Goal: Task Accomplishment & Management: Use online tool/utility

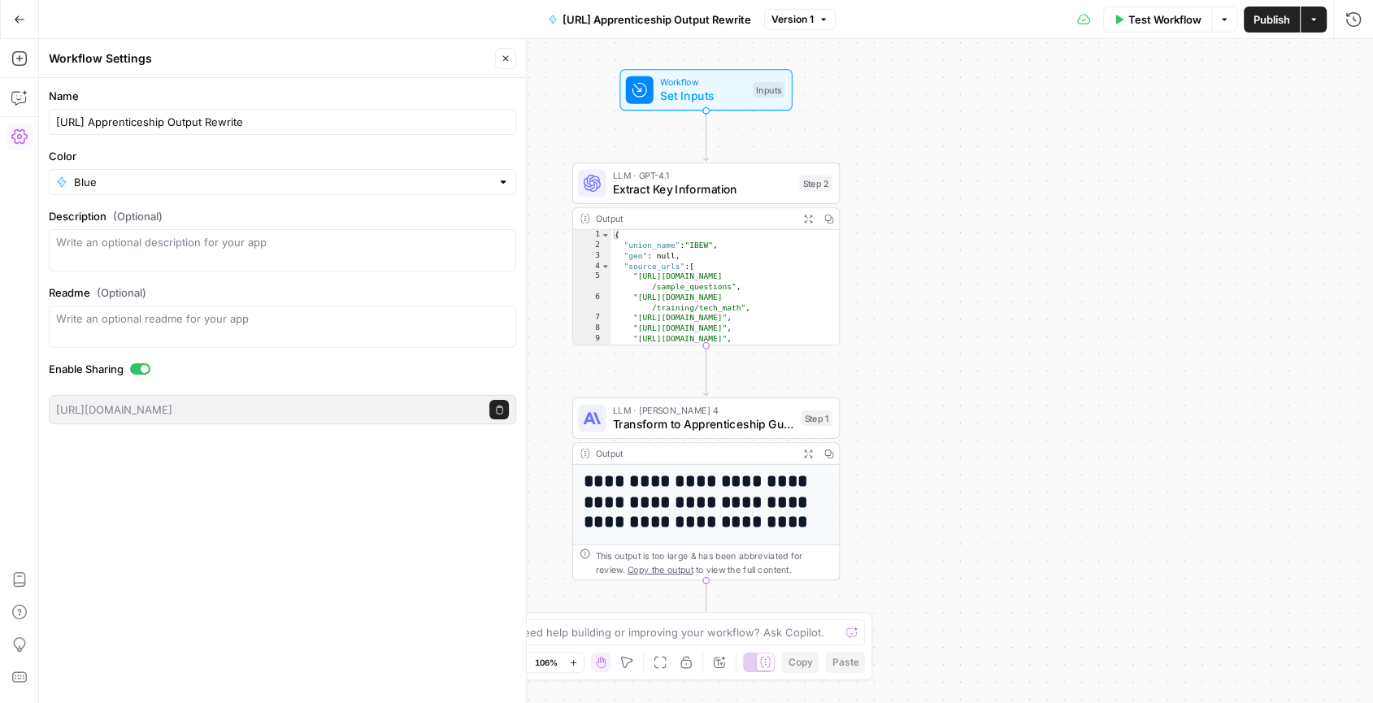
click at [18, 21] on icon "button" at bounding box center [19, 19] width 11 height 11
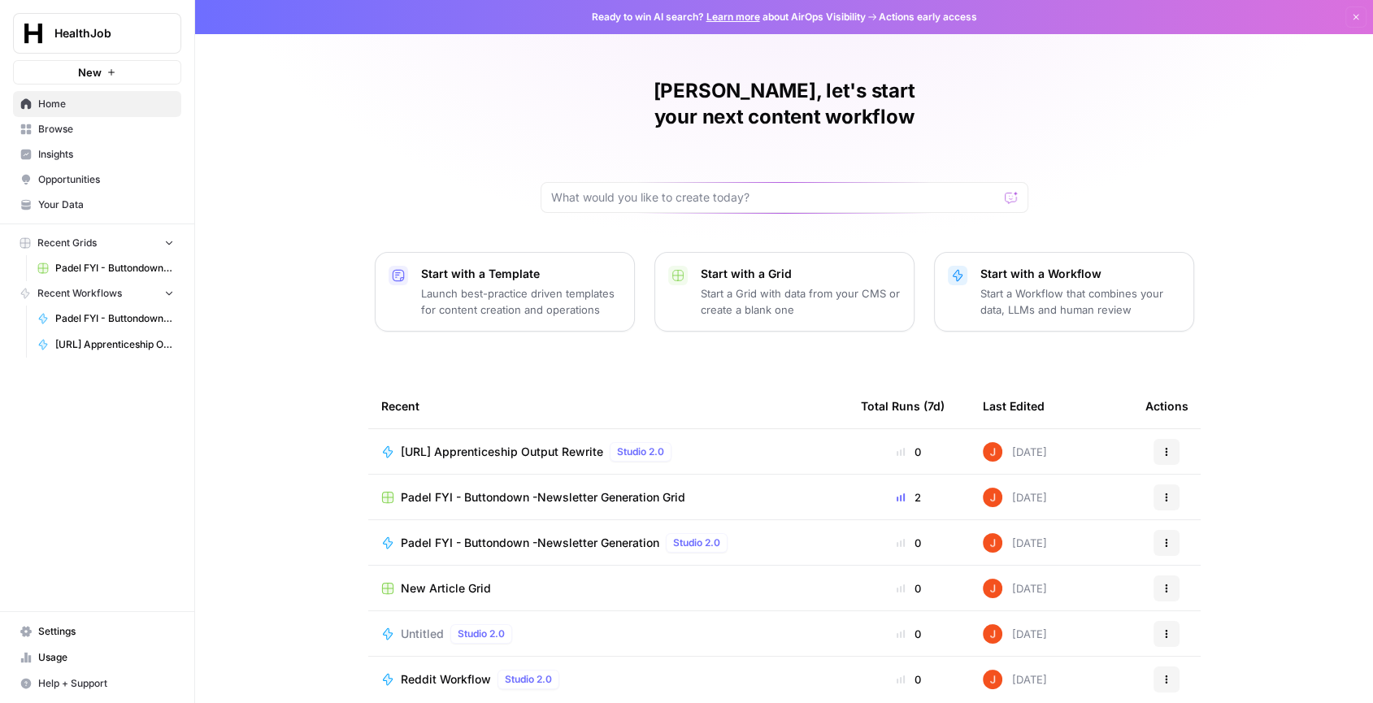
click at [75, 635] on span "Settings" at bounding box center [106, 631] width 136 height 15
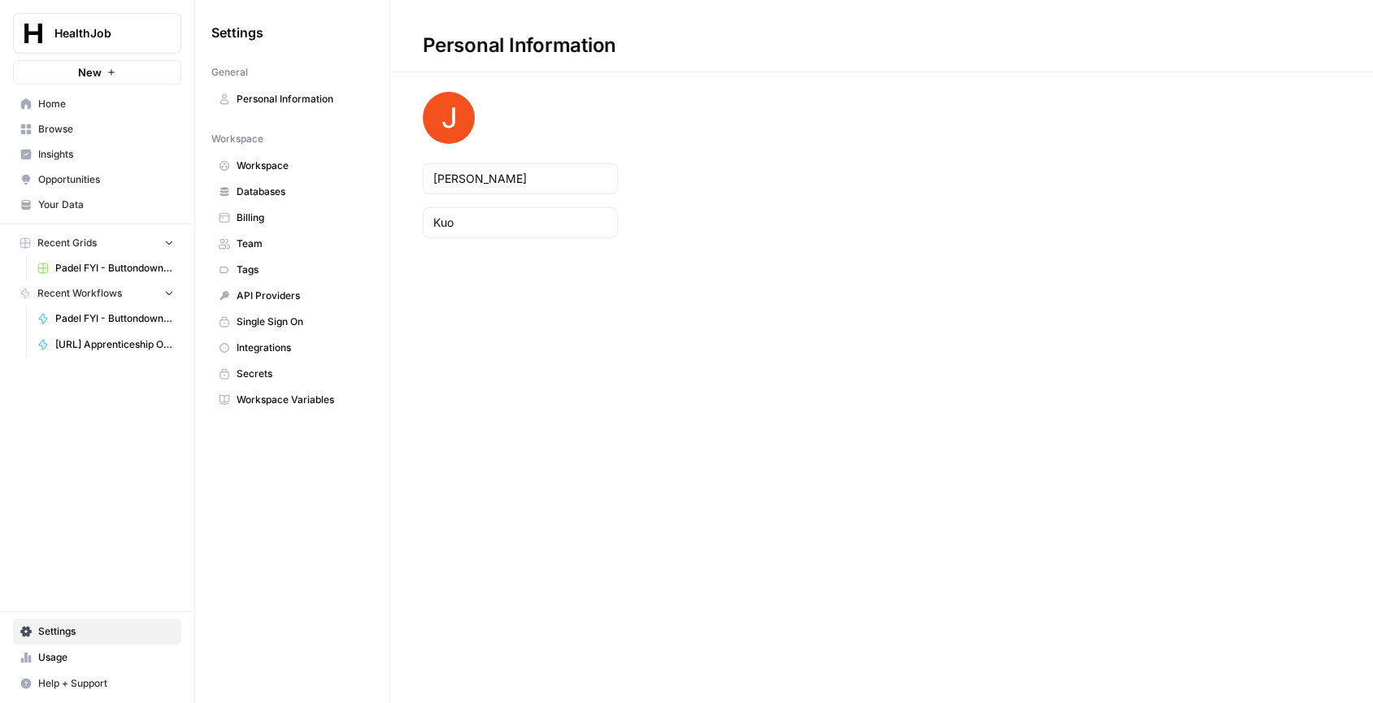
click at [294, 290] on span "API Providers" at bounding box center [301, 296] width 129 height 15
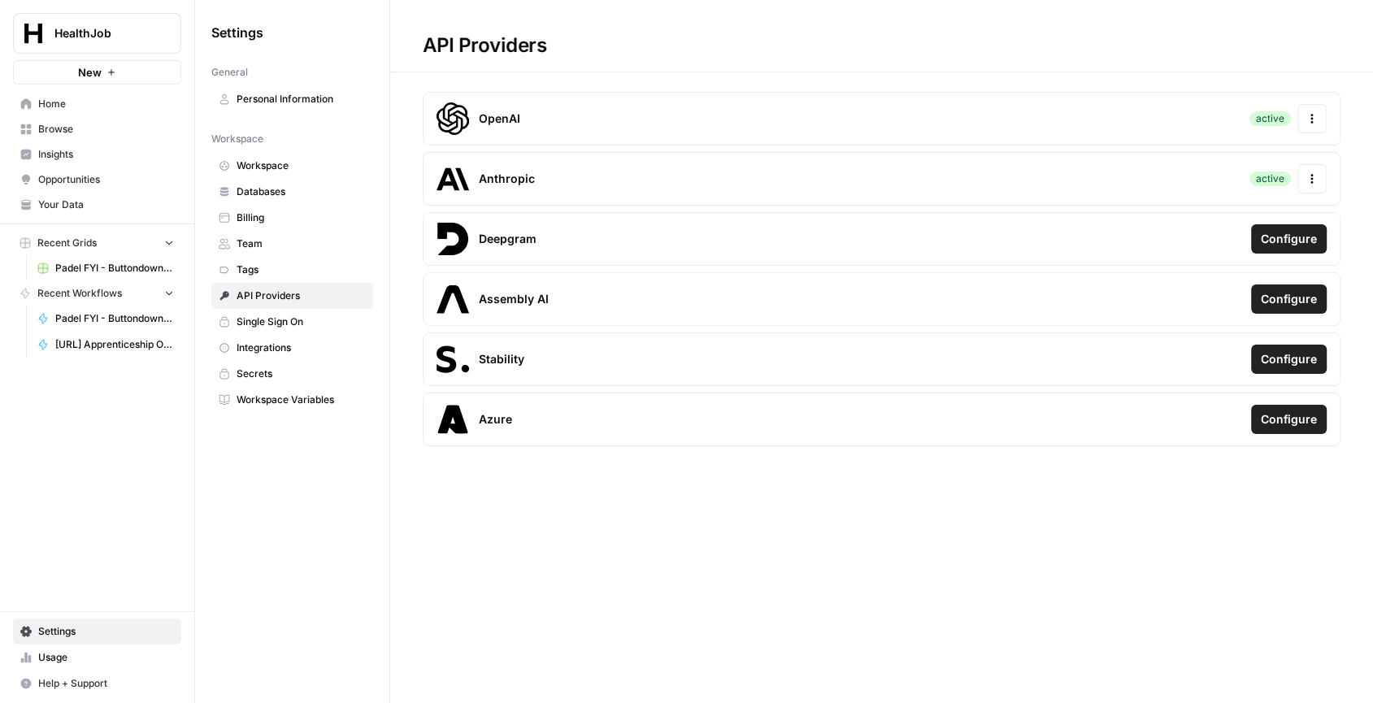
click at [323, 395] on span "Workspace Variables" at bounding box center [301, 400] width 129 height 15
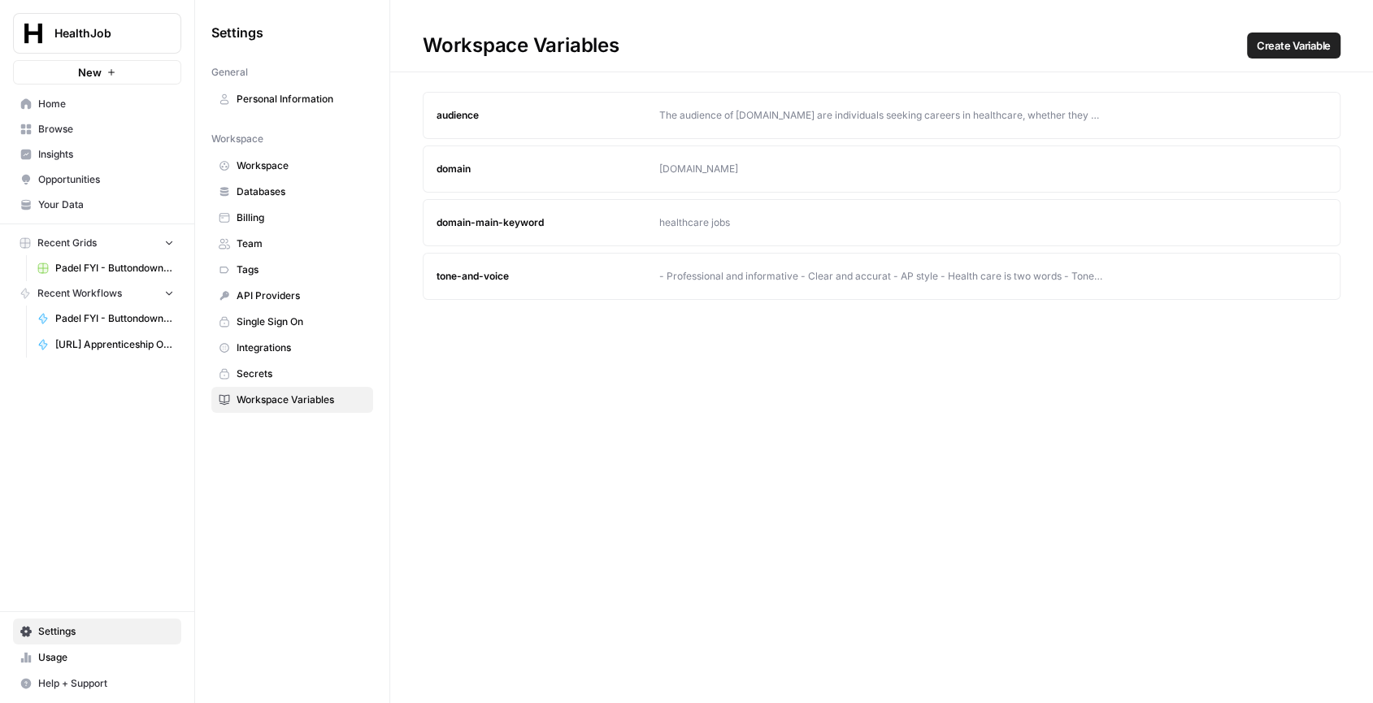
click at [320, 371] on span "Secrets" at bounding box center [301, 374] width 129 height 15
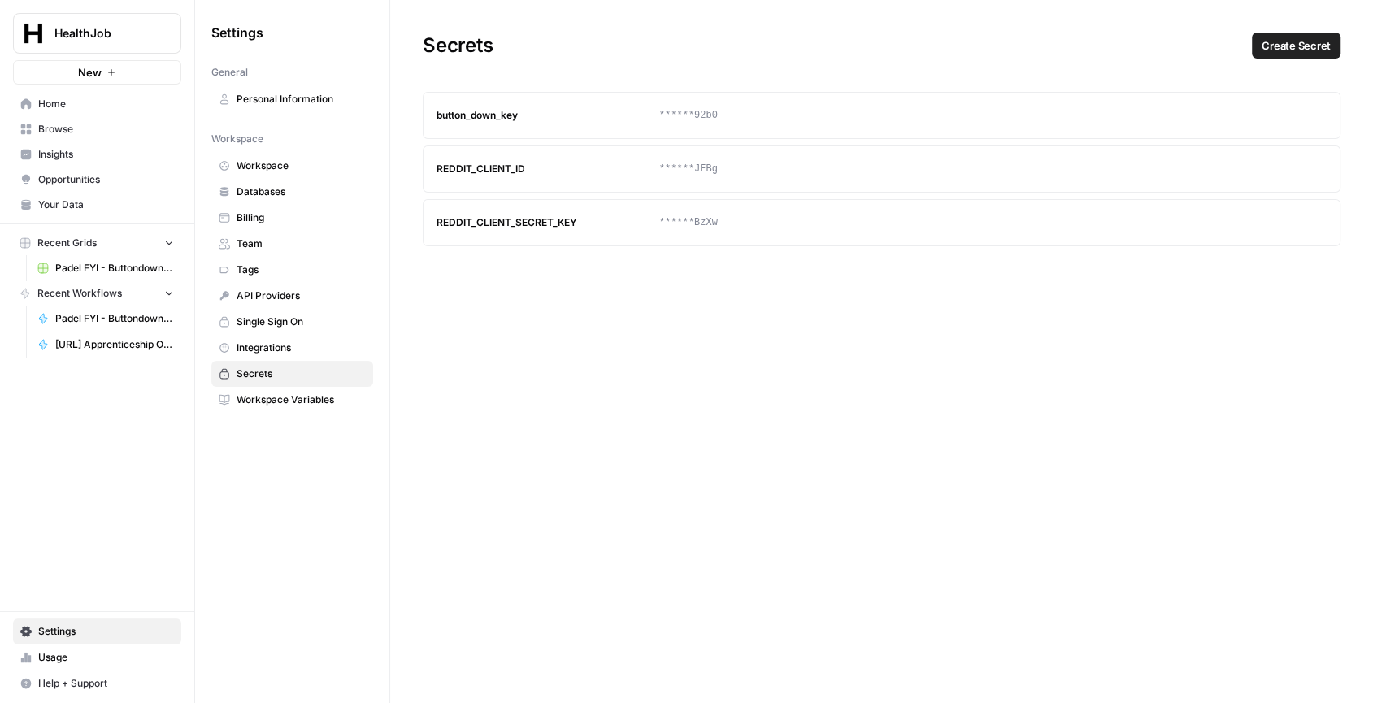
click at [320, 347] on span "Integrations" at bounding box center [301, 348] width 129 height 15
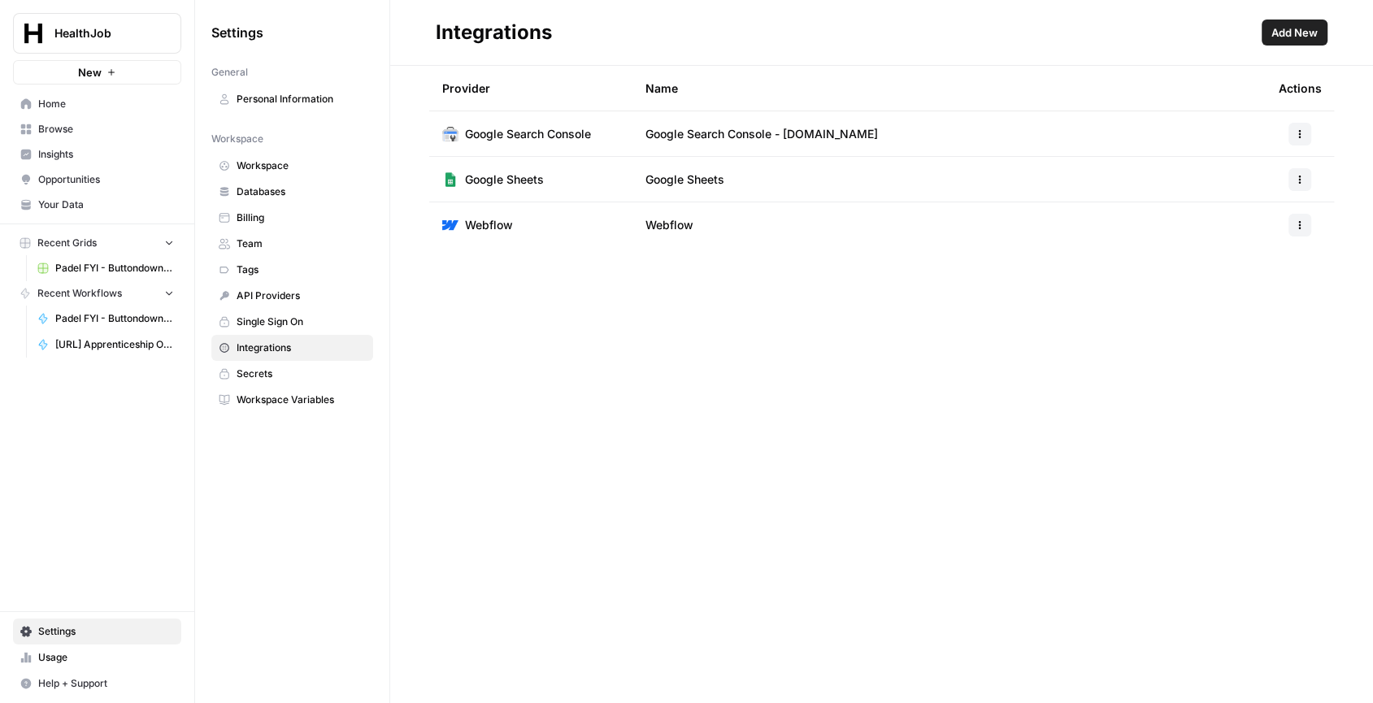
click at [322, 323] on span "Single Sign On" at bounding box center [301, 322] width 129 height 15
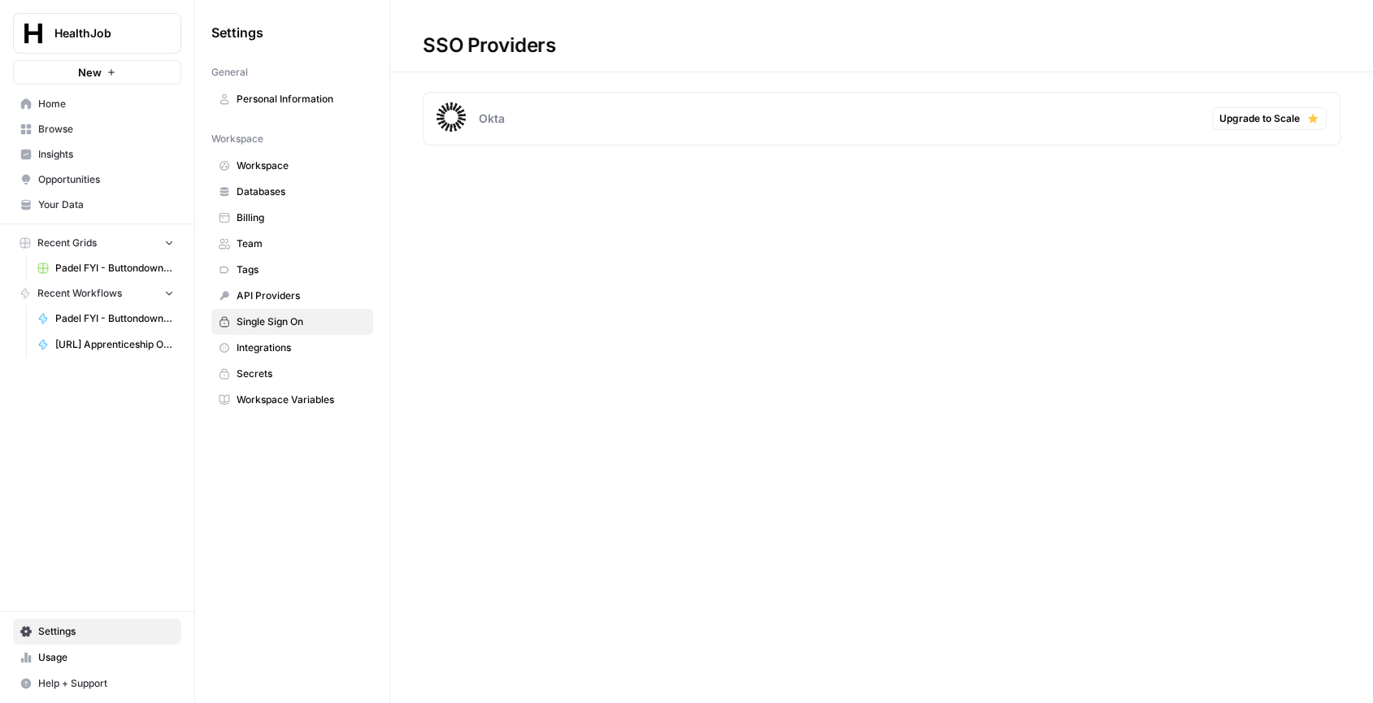
click at [306, 289] on span "API Providers" at bounding box center [301, 296] width 129 height 15
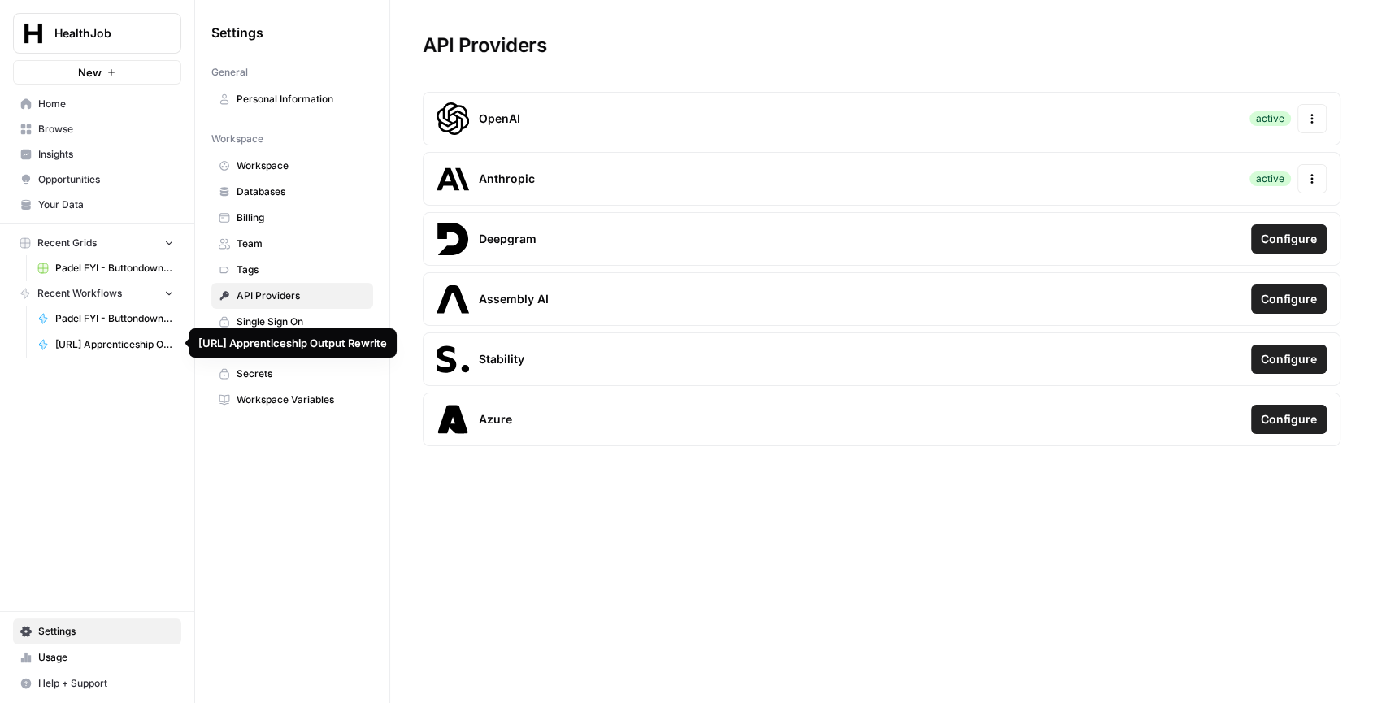
click at [129, 332] on link "[URL] Apprenticeship Output Rewrite" at bounding box center [105, 345] width 151 height 26
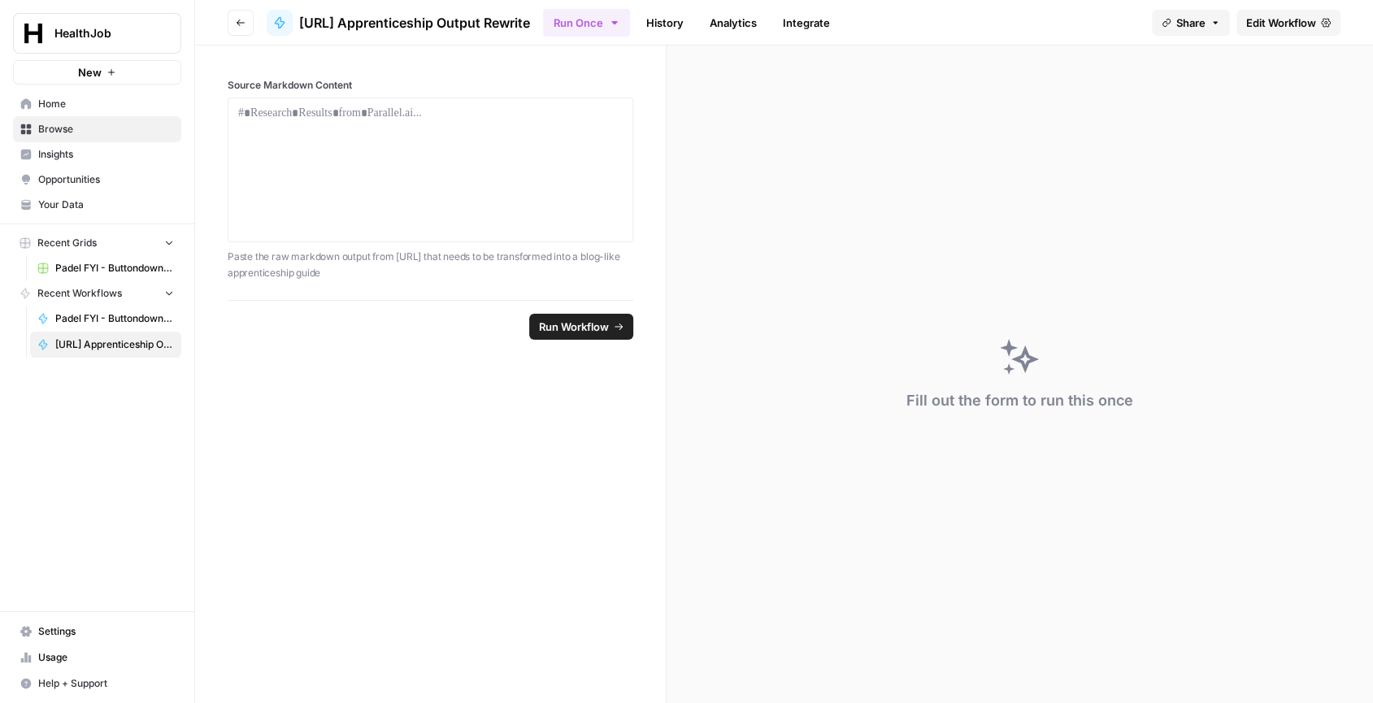
click at [829, 18] on link "Integrate" at bounding box center [806, 23] width 67 height 26
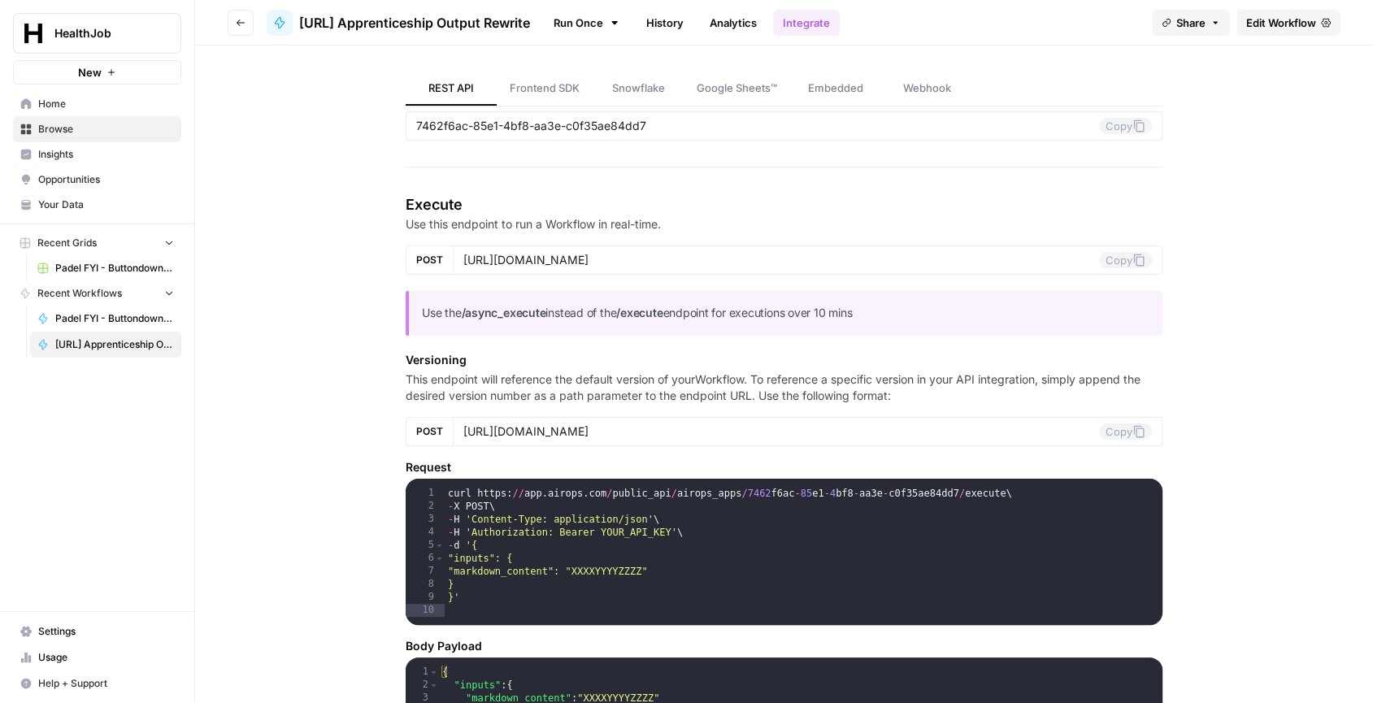
scroll to position [157, 0]
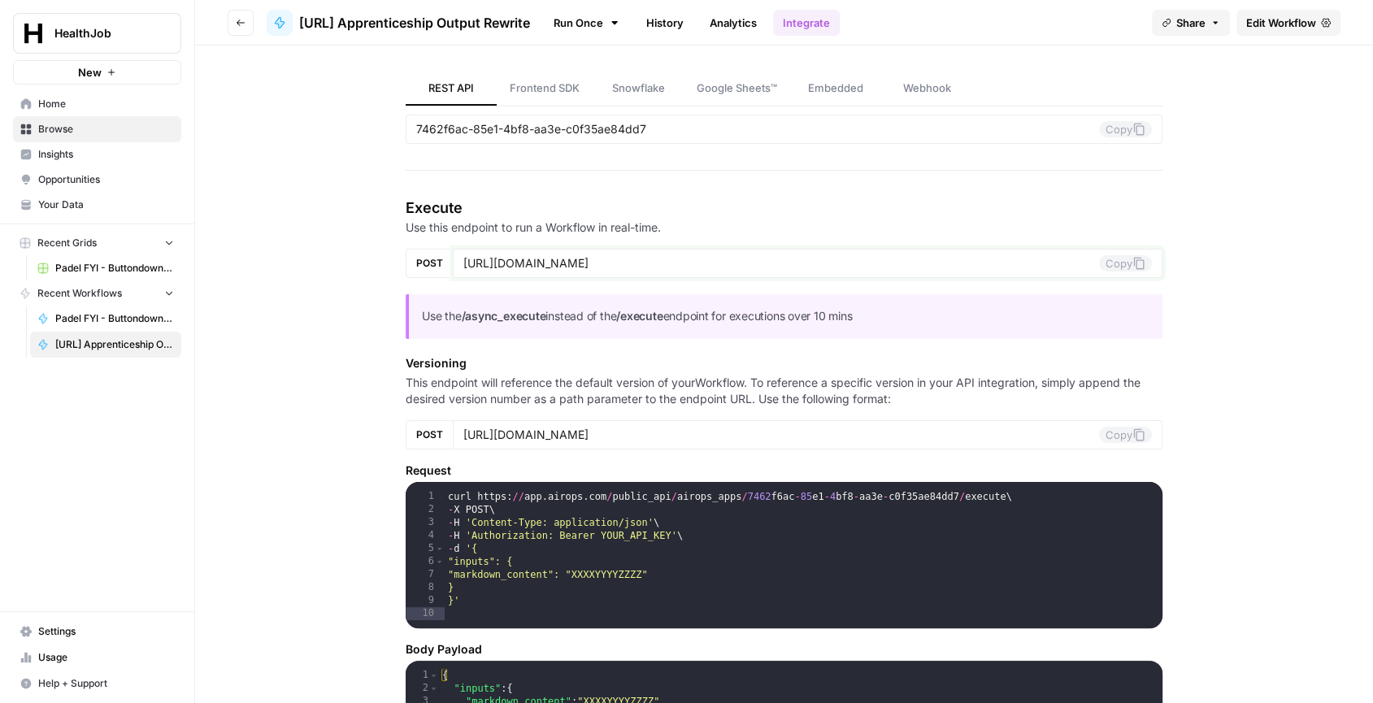
click at [1134, 266] on icon at bounding box center [1139, 263] width 13 height 13
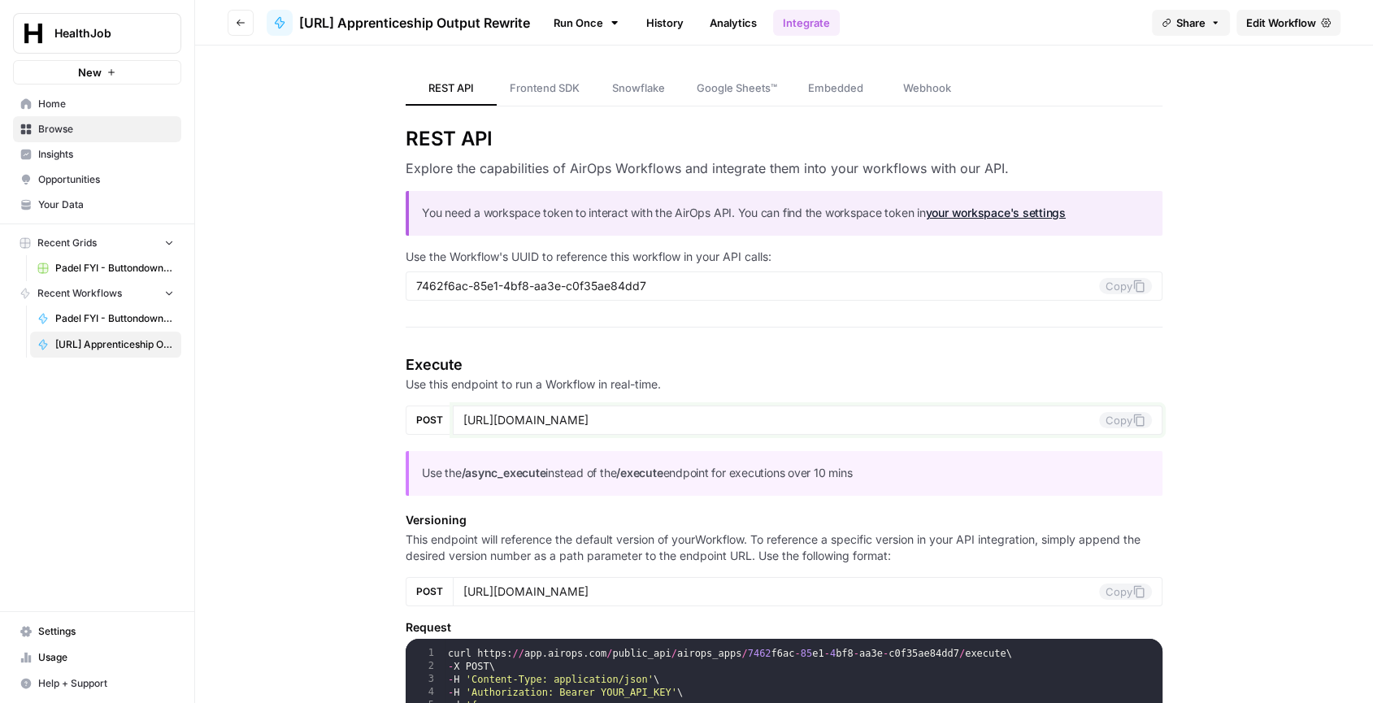
scroll to position [20, 0]
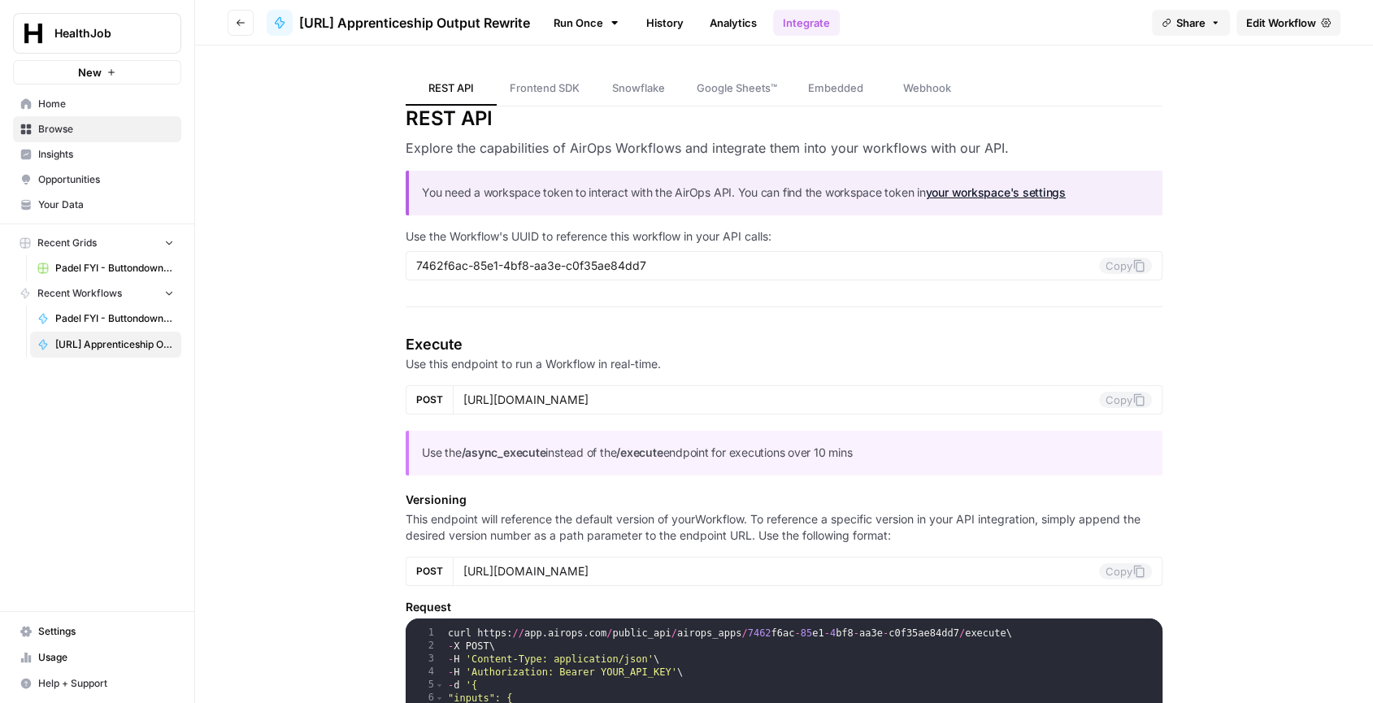
click at [1276, 26] on span "Edit Workflow" at bounding box center [1281, 23] width 70 height 16
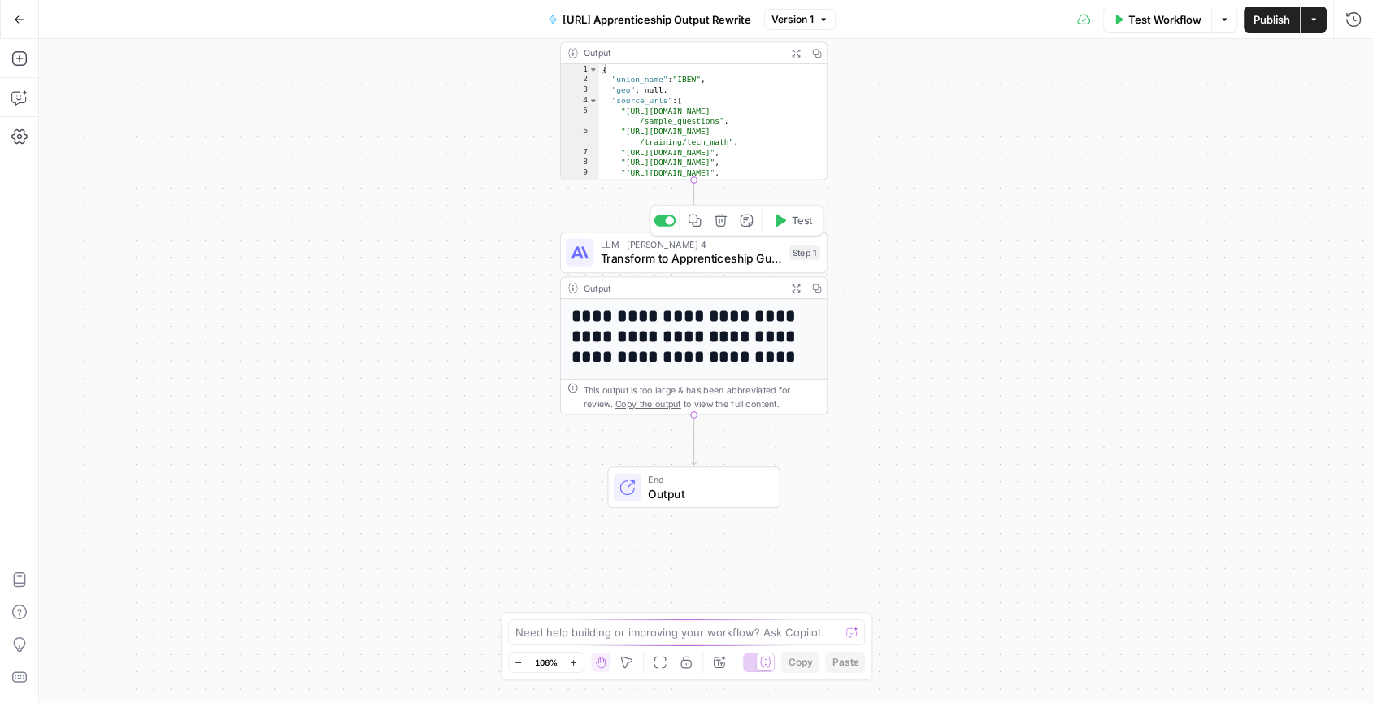
click at [749, 255] on span "Transform to Apprenticeship Guide" at bounding box center [691, 258] width 181 height 17
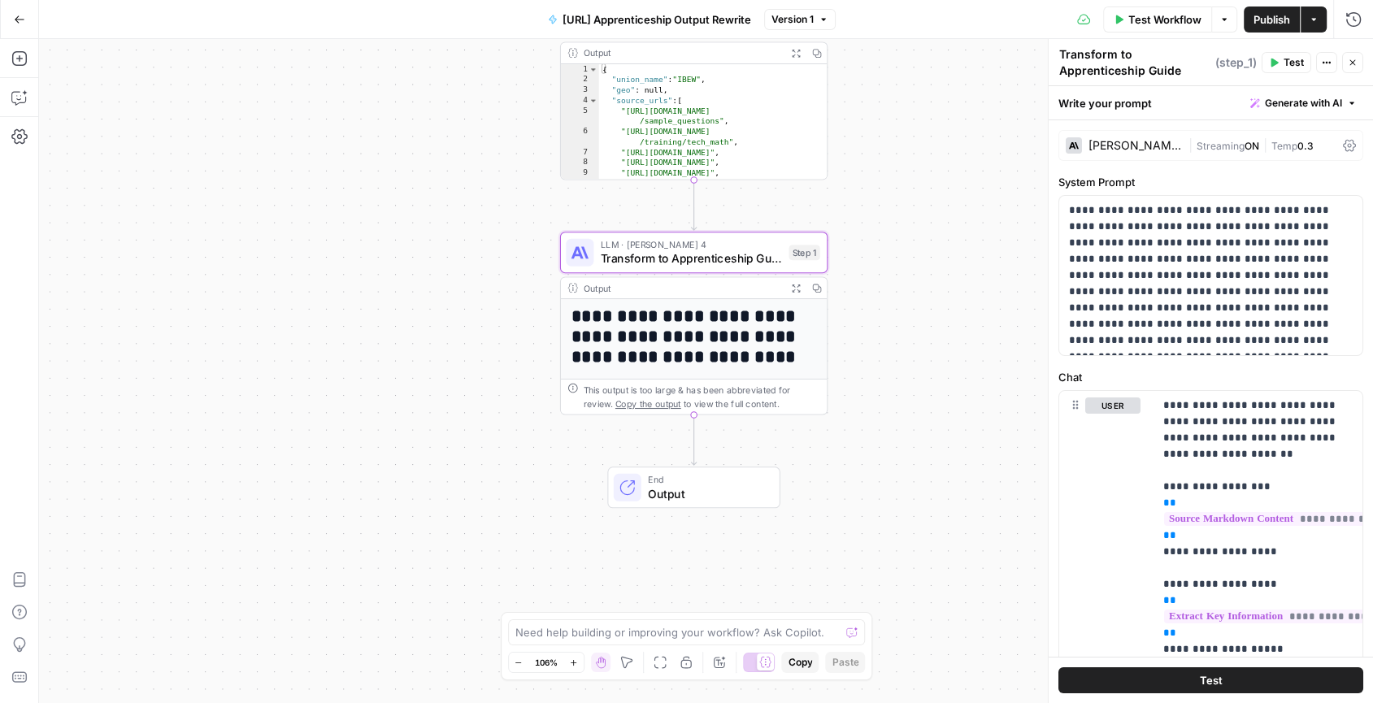
click at [773, 394] on div "This output is too large & has been abbreviated for review. Copy the output to …" at bounding box center [701, 397] width 237 height 28
click at [811, 20] on span "Version 1" at bounding box center [793, 19] width 42 height 15
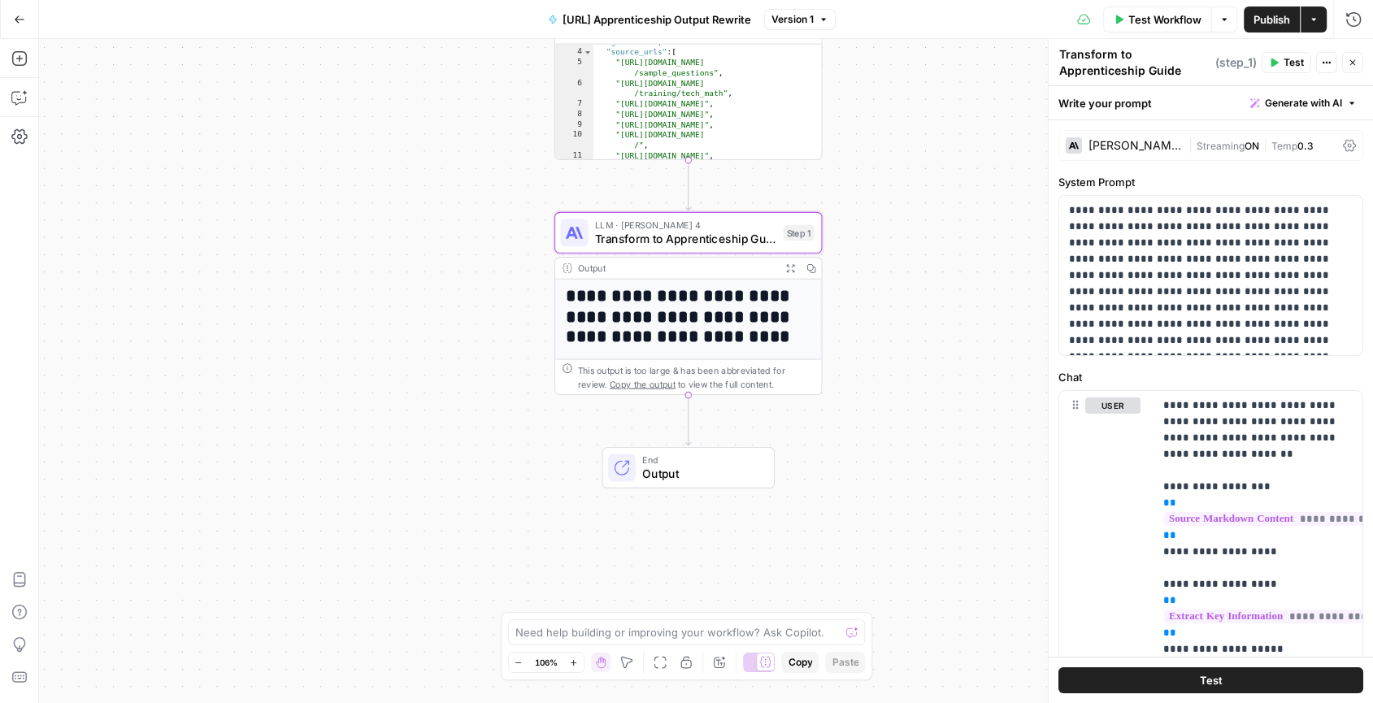
click at [757, 295] on h1 "**********" at bounding box center [689, 316] width 246 height 61
click at [736, 239] on span "Transform to Apprenticeship Guide" at bounding box center [685, 238] width 181 height 17
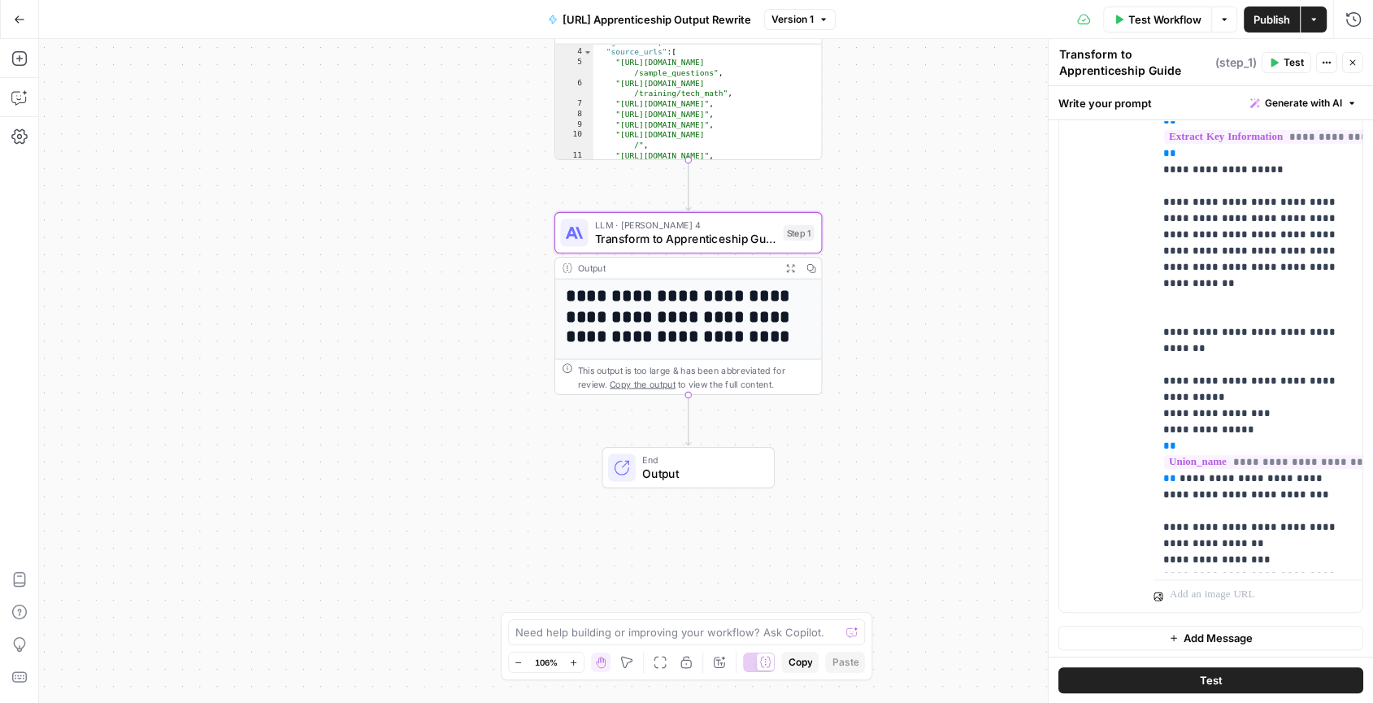
scroll to position [0, 0]
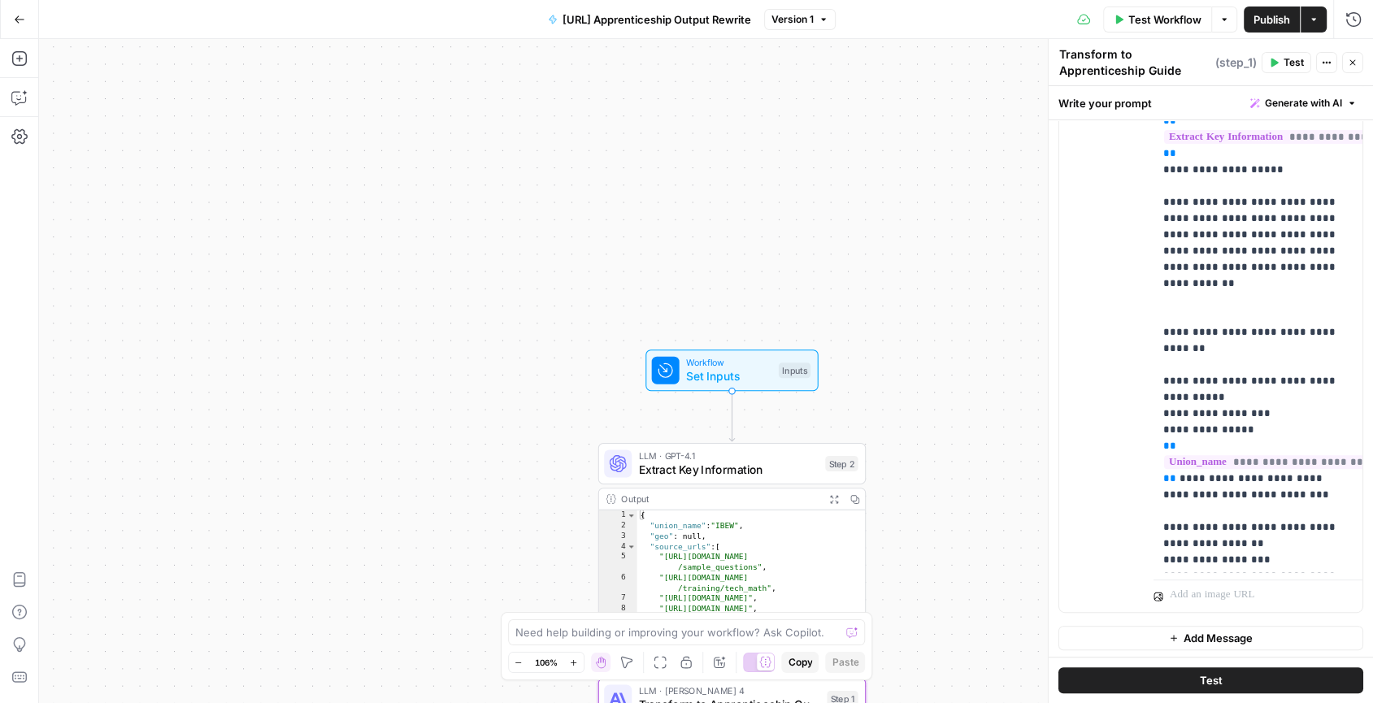
click at [1317, 23] on icon "button" at bounding box center [1314, 20] width 10 height 10
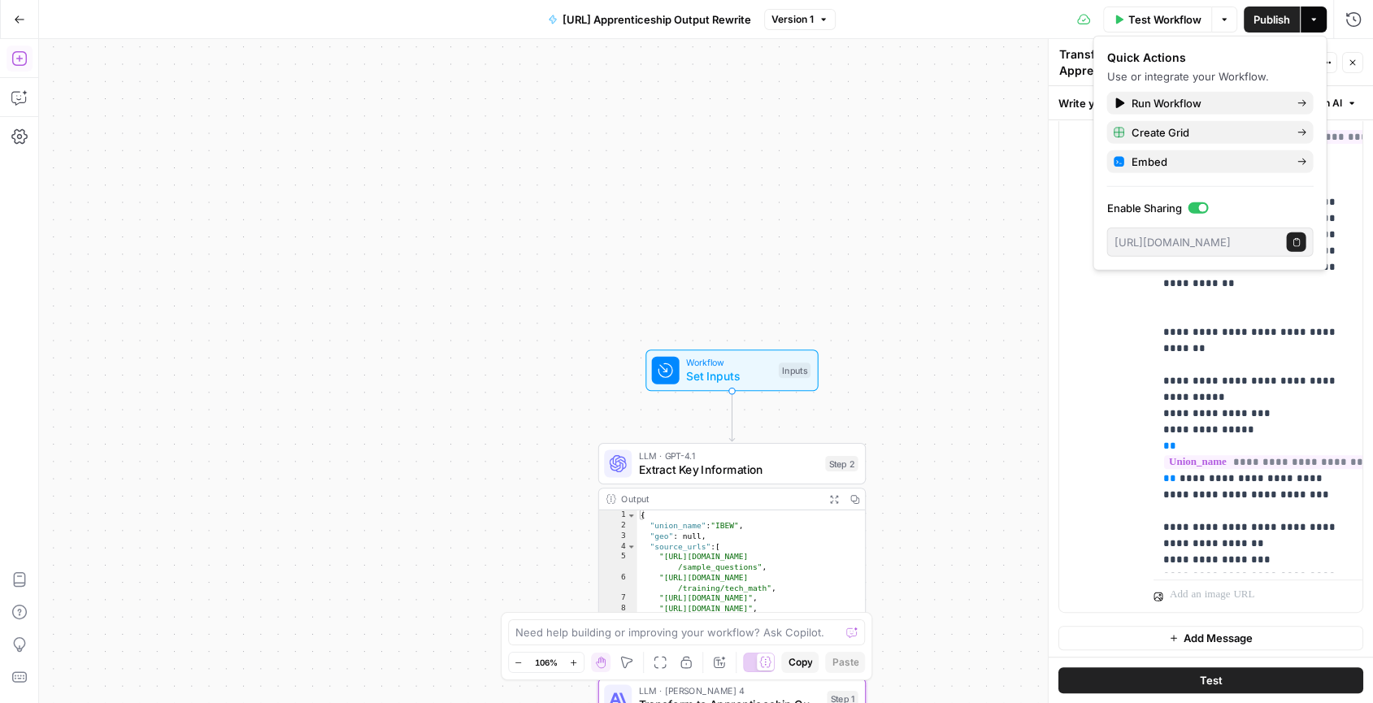
click at [21, 146] on button "Settings" at bounding box center [20, 137] width 26 height 26
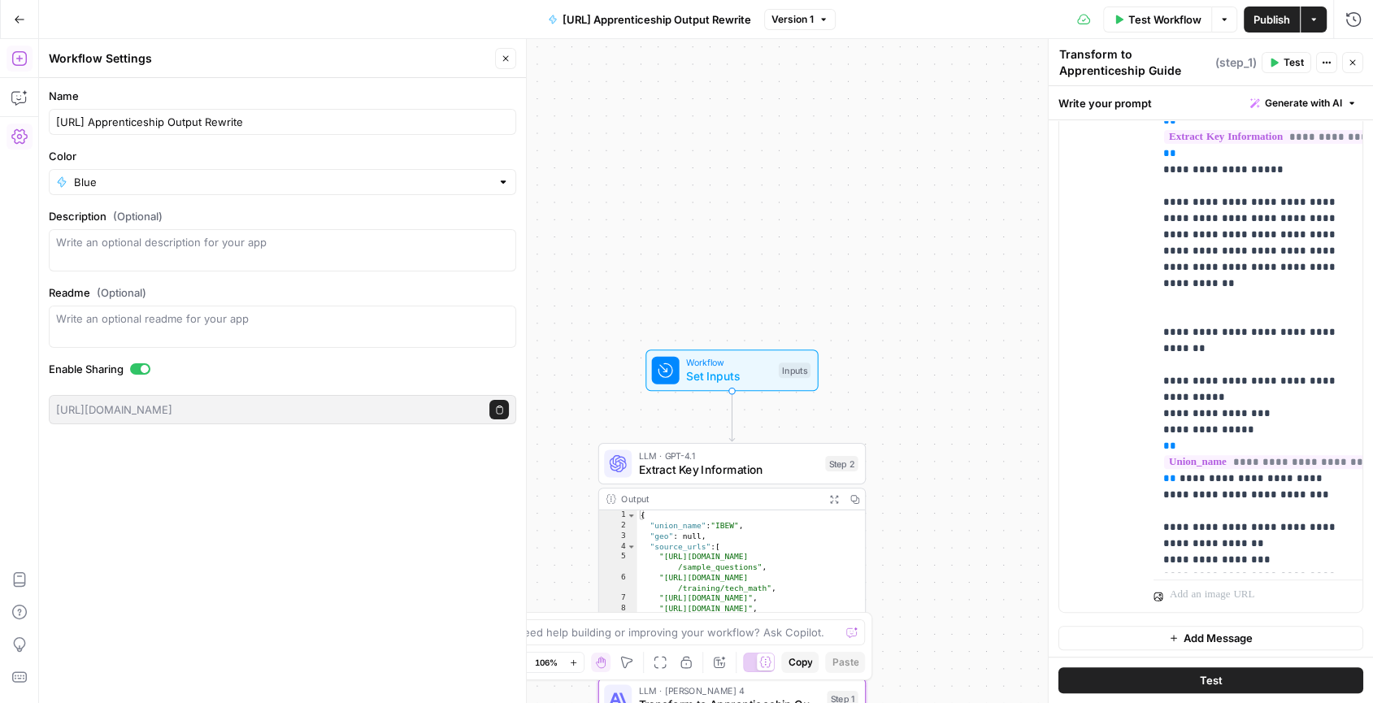
click at [18, 17] on icon "button" at bounding box center [19, 19] width 11 height 11
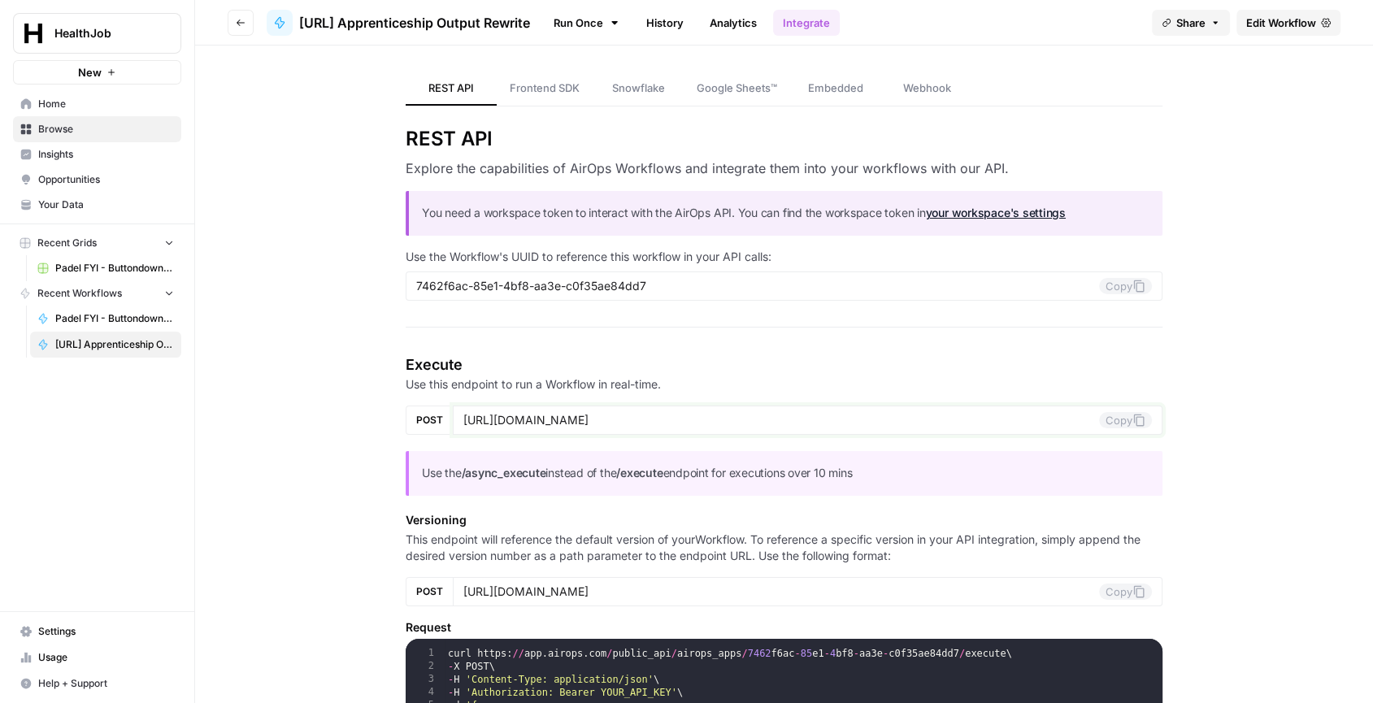
click at [1132, 416] on button "Copy" at bounding box center [1125, 420] width 53 height 16
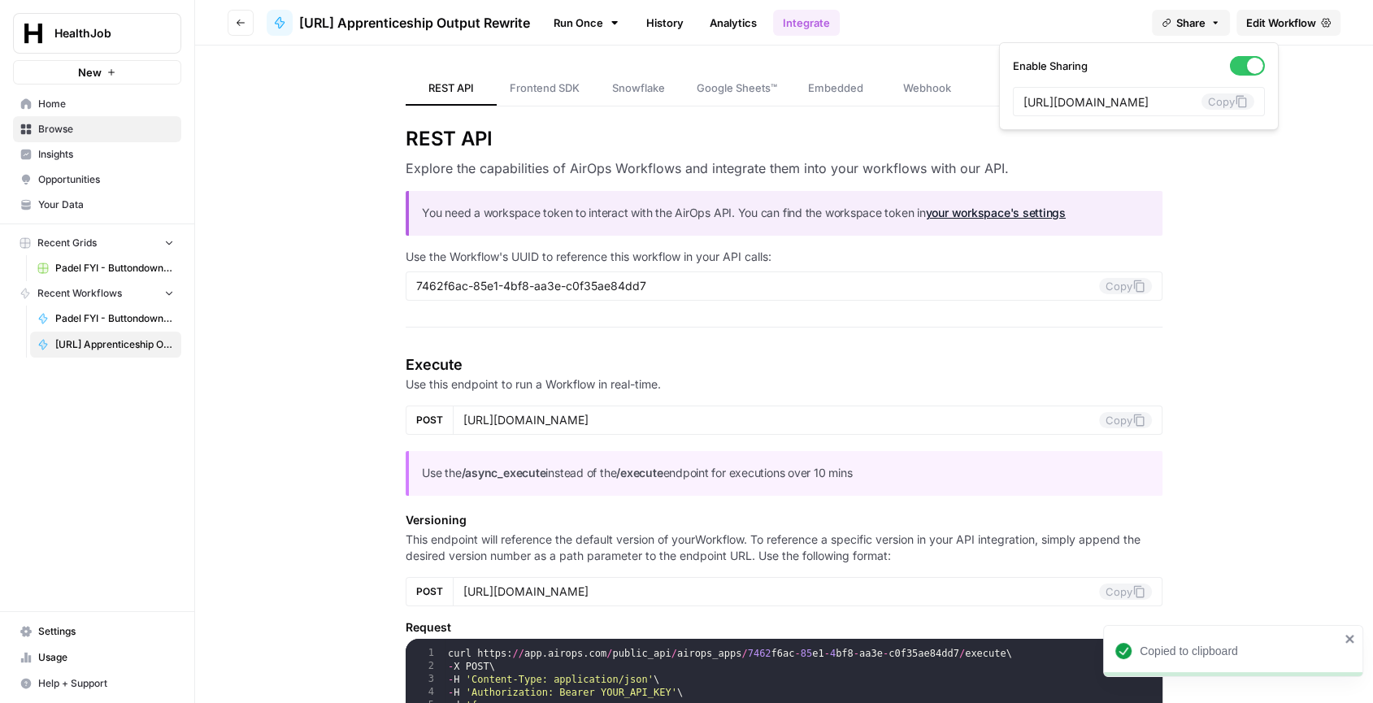
click at [1198, 12] on button "Share" at bounding box center [1191, 23] width 78 height 26
click at [1235, 98] on icon at bounding box center [1241, 101] width 13 height 13
click at [842, 100] on link "Embedded" at bounding box center [835, 89] width 91 height 34
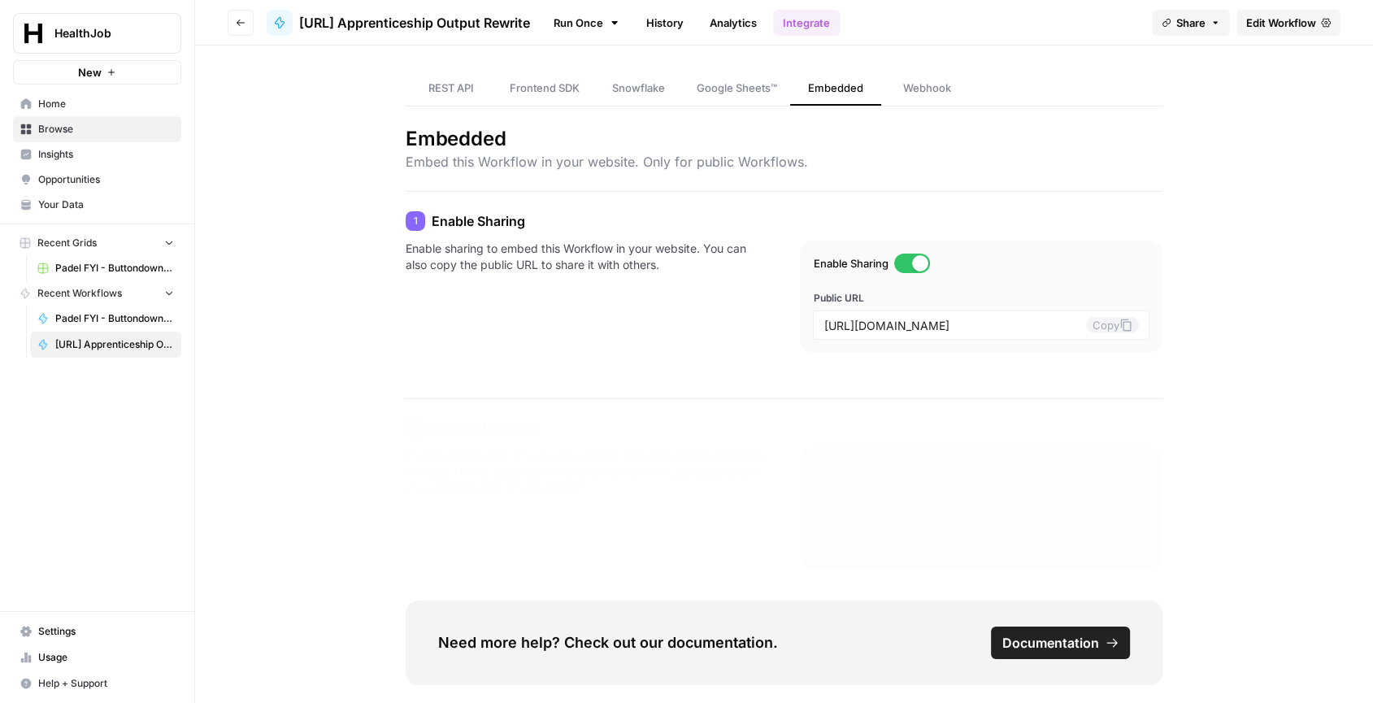
click at [920, 90] on span "Webhook" at bounding box center [927, 88] width 48 height 16
click at [465, 93] on span "REST API" at bounding box center [451, 88] width 46 height 16
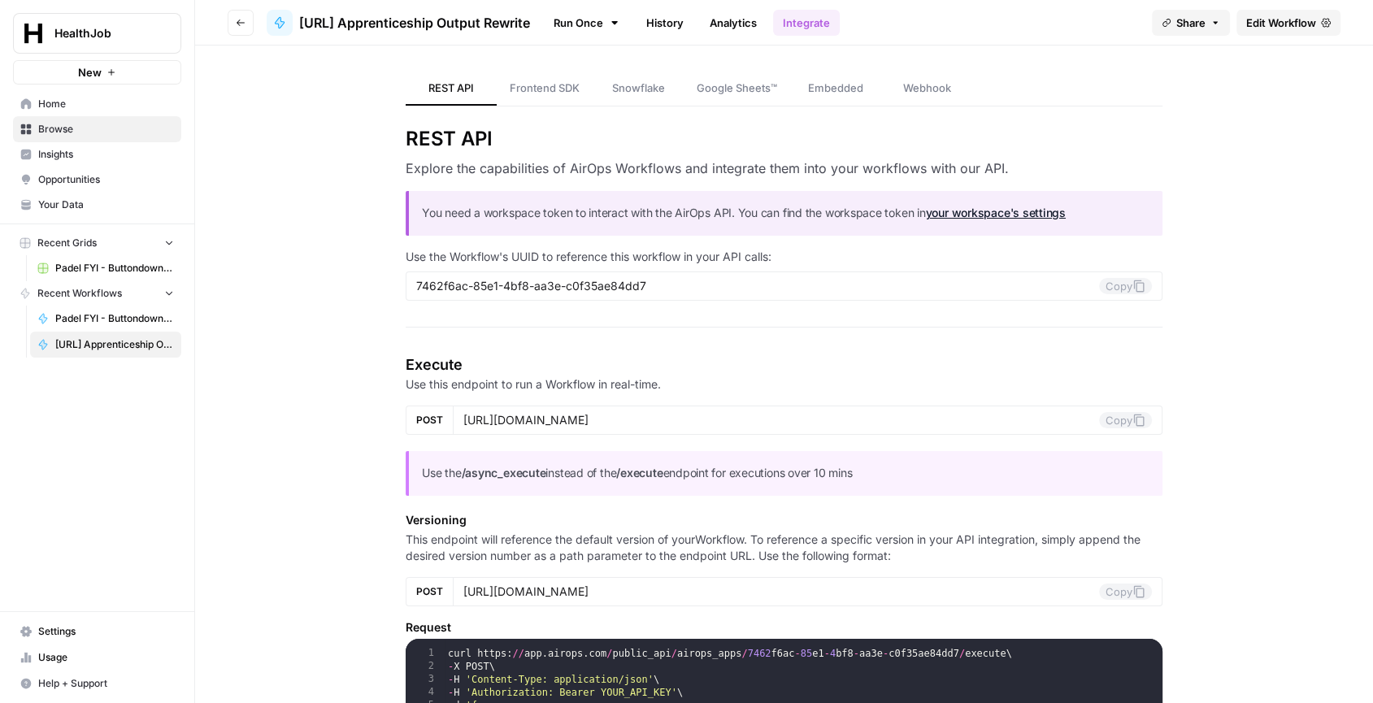
click at [612, 18] on link "Run Once" at bounding box center [586, 23] width 87 height 28
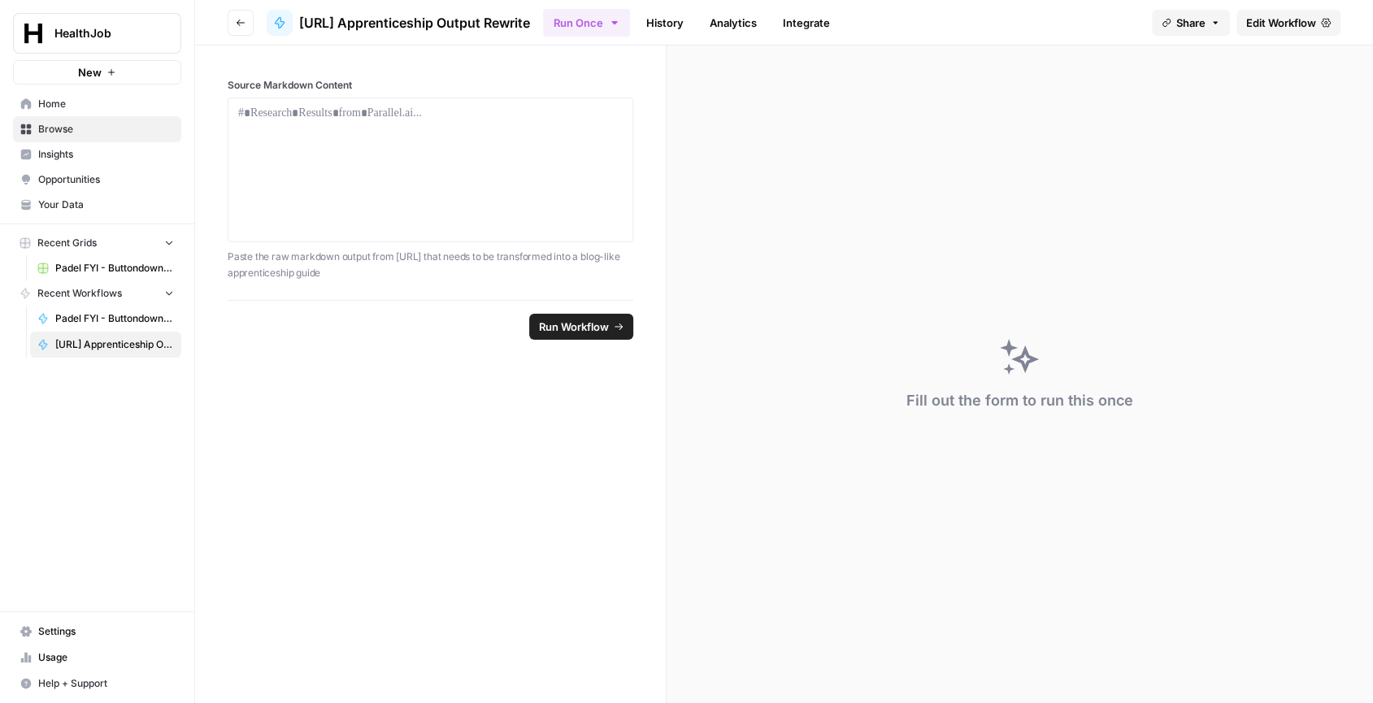
click at [1212, 19] on icon "button" at bounding box center [1216, 23] width 10 height 10
click at [1272, 23] on span "Edit Workflow" at bounding box center [1281, 23] width 70 height 16
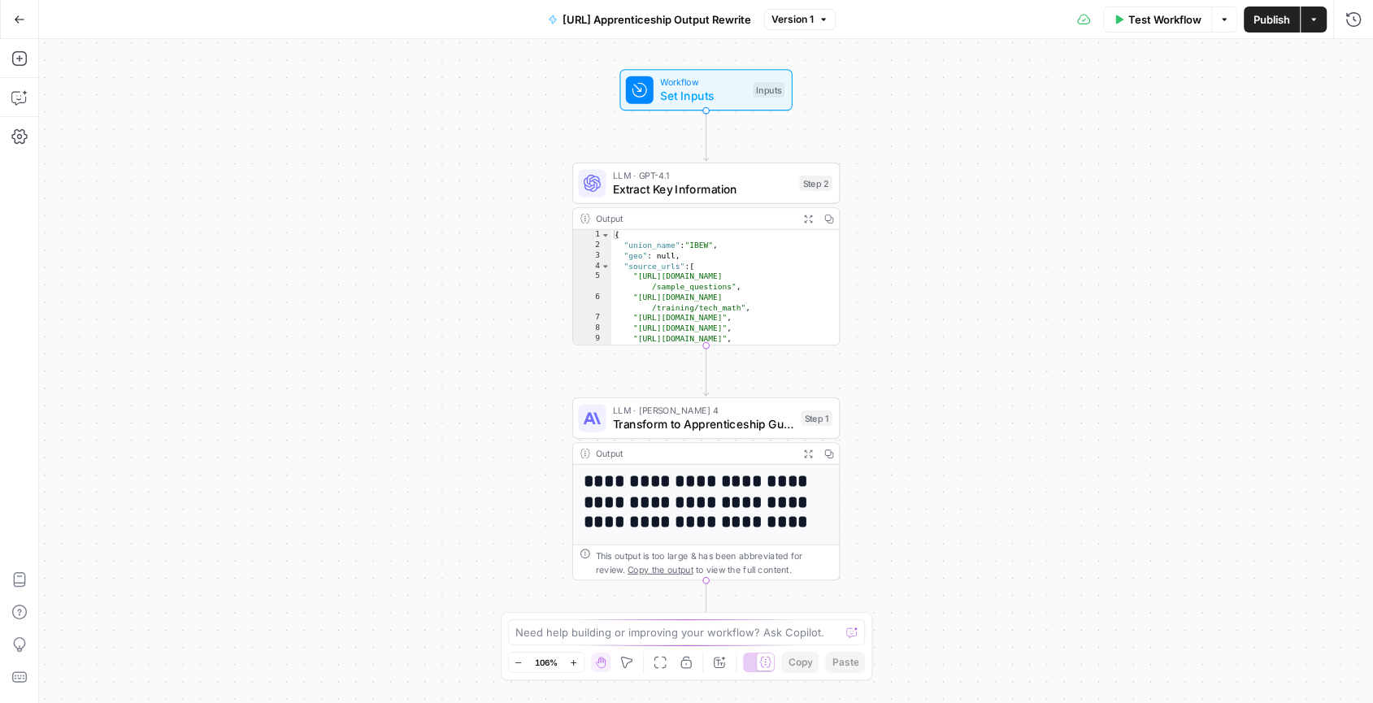
click at [1157, 29] on button "Test Workflow" at bounding box center [1157, 20] width 109 height 26
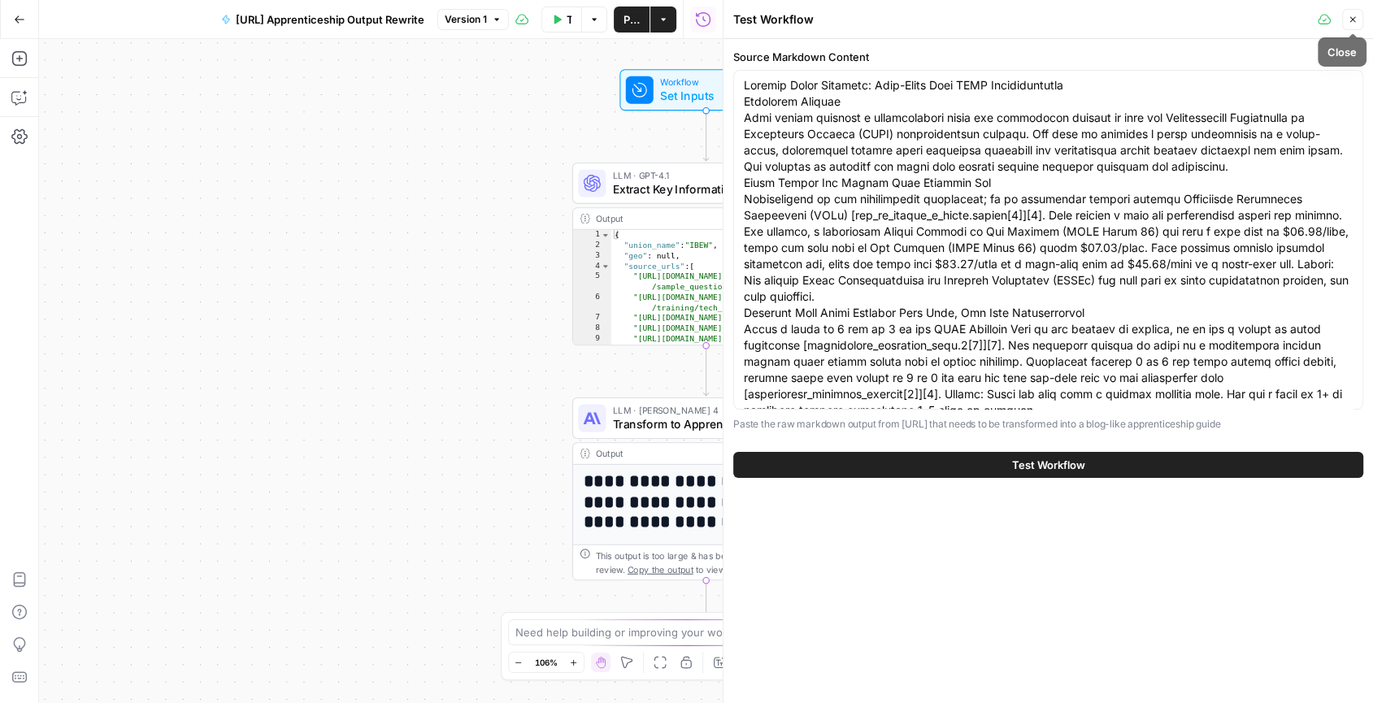
click at [1354, 15] on icon "button" at bounding box center [1353, 20] width 10 height 10
